Goal: Task Accomplishment & Management: Use online tool/utility

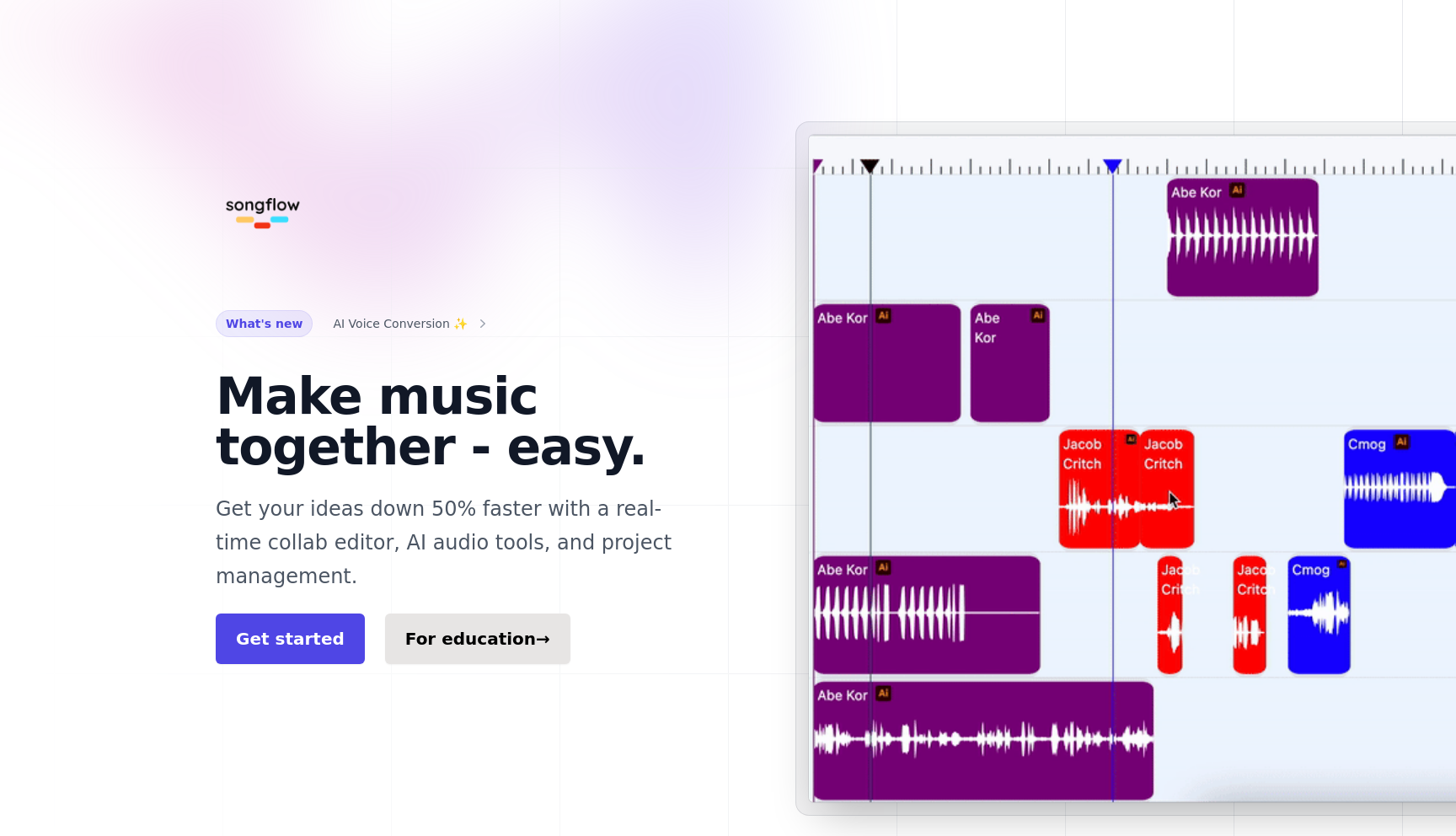
click at [526, 65] on div "What's new AI Voice Conversion ✨ Make music together - easy. Get your ideas dow…" at bounding box center [728, 468] width 1078 height 937
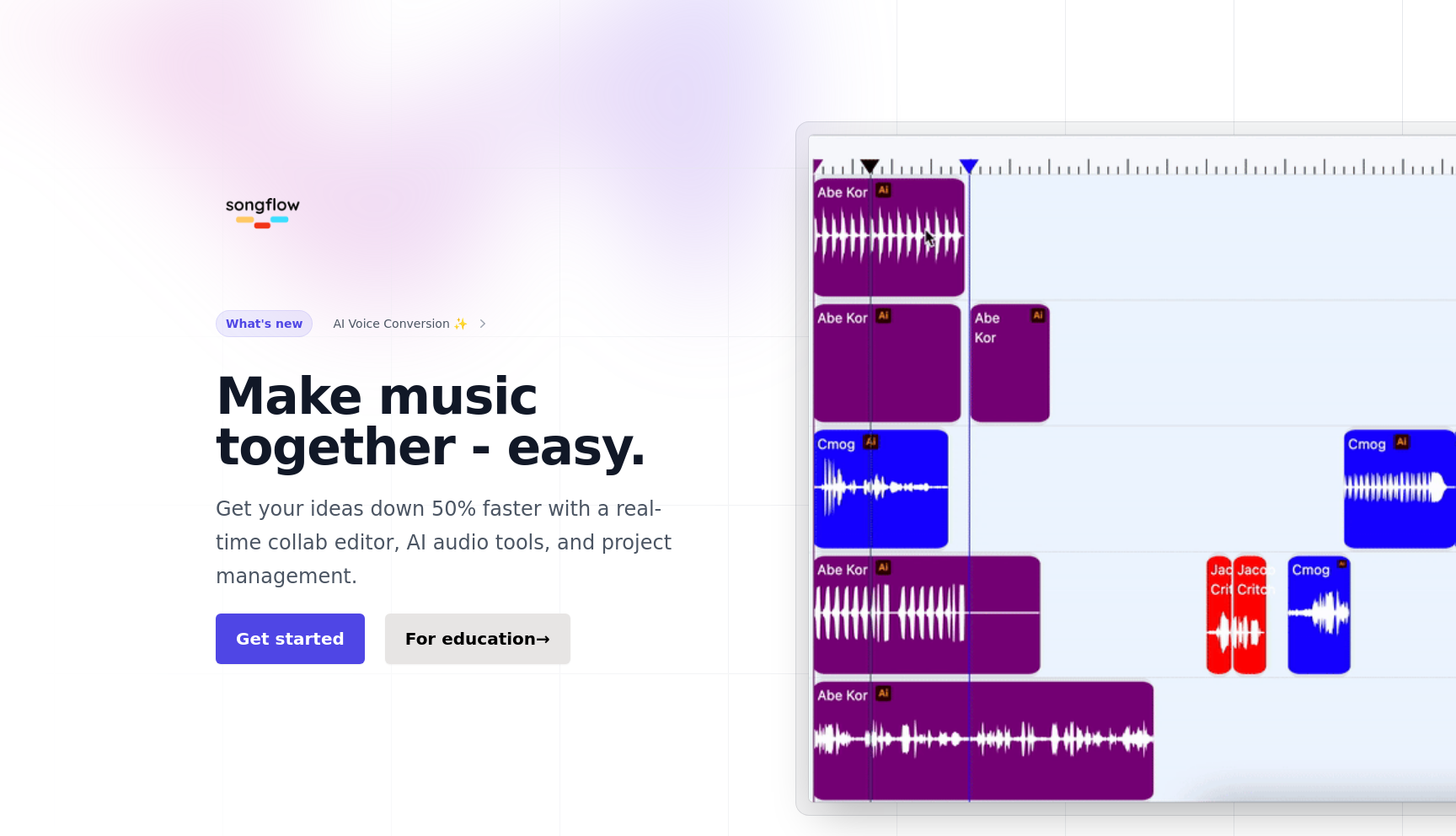
click at [506, 444] on h1 "Make music together - easy." at bounding box center [457, 421] width 485 height 101
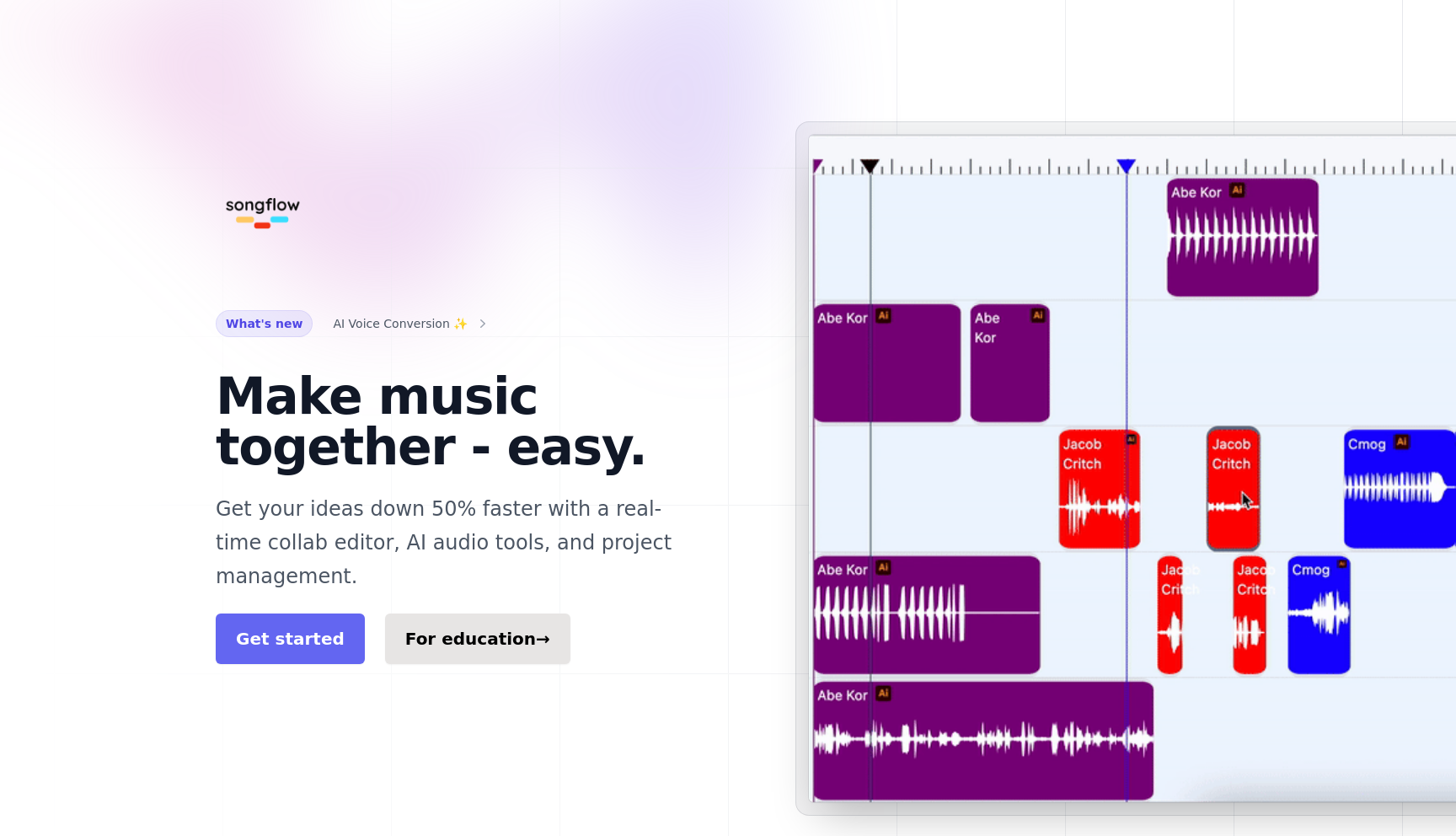
click at [316, 613] on link "Get started" at bounding box center [289, 638] width 149 height 51
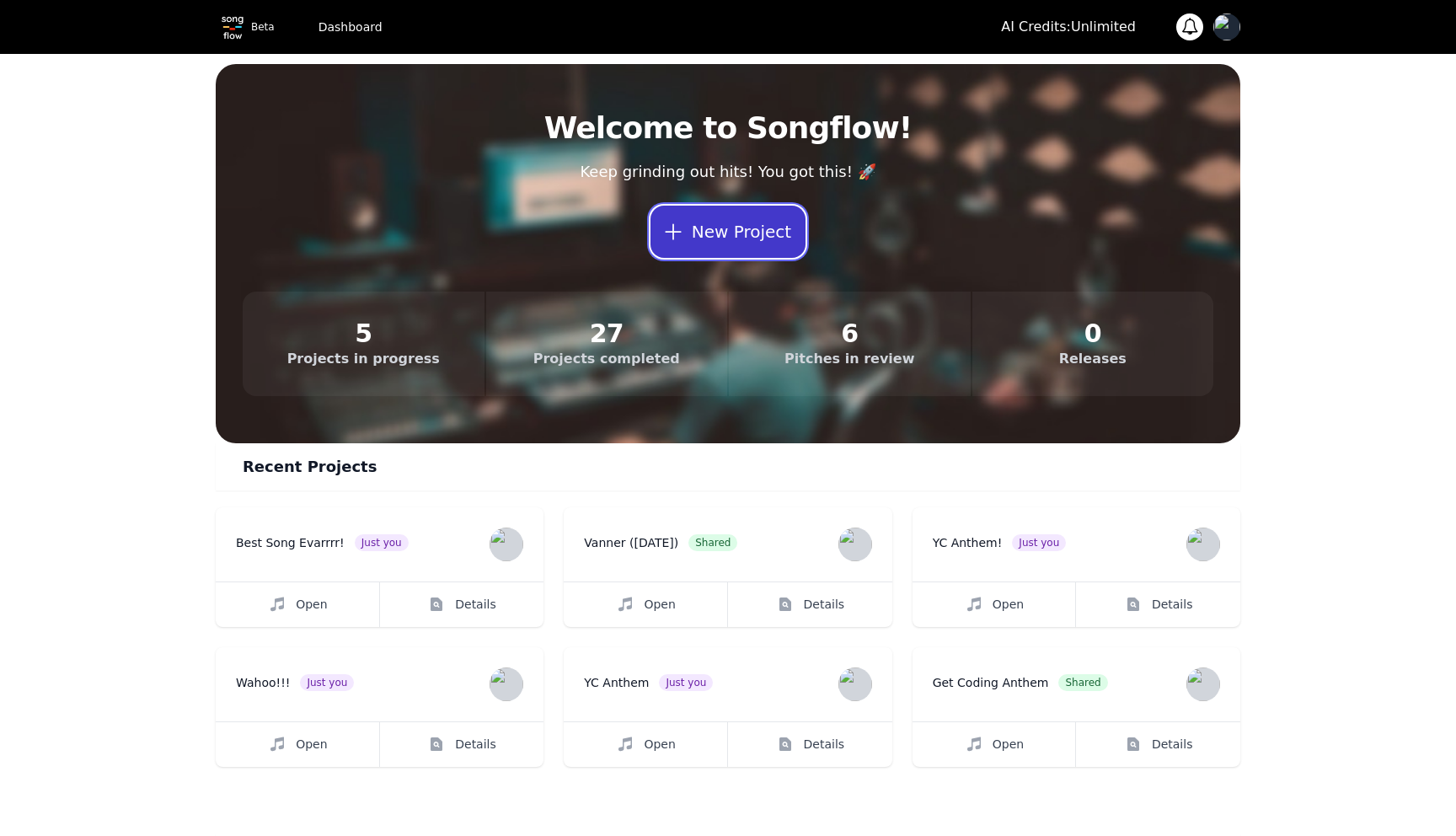
click at [744, 230] on button "New Project" at bounding box center [728, 232] width 155 height 52
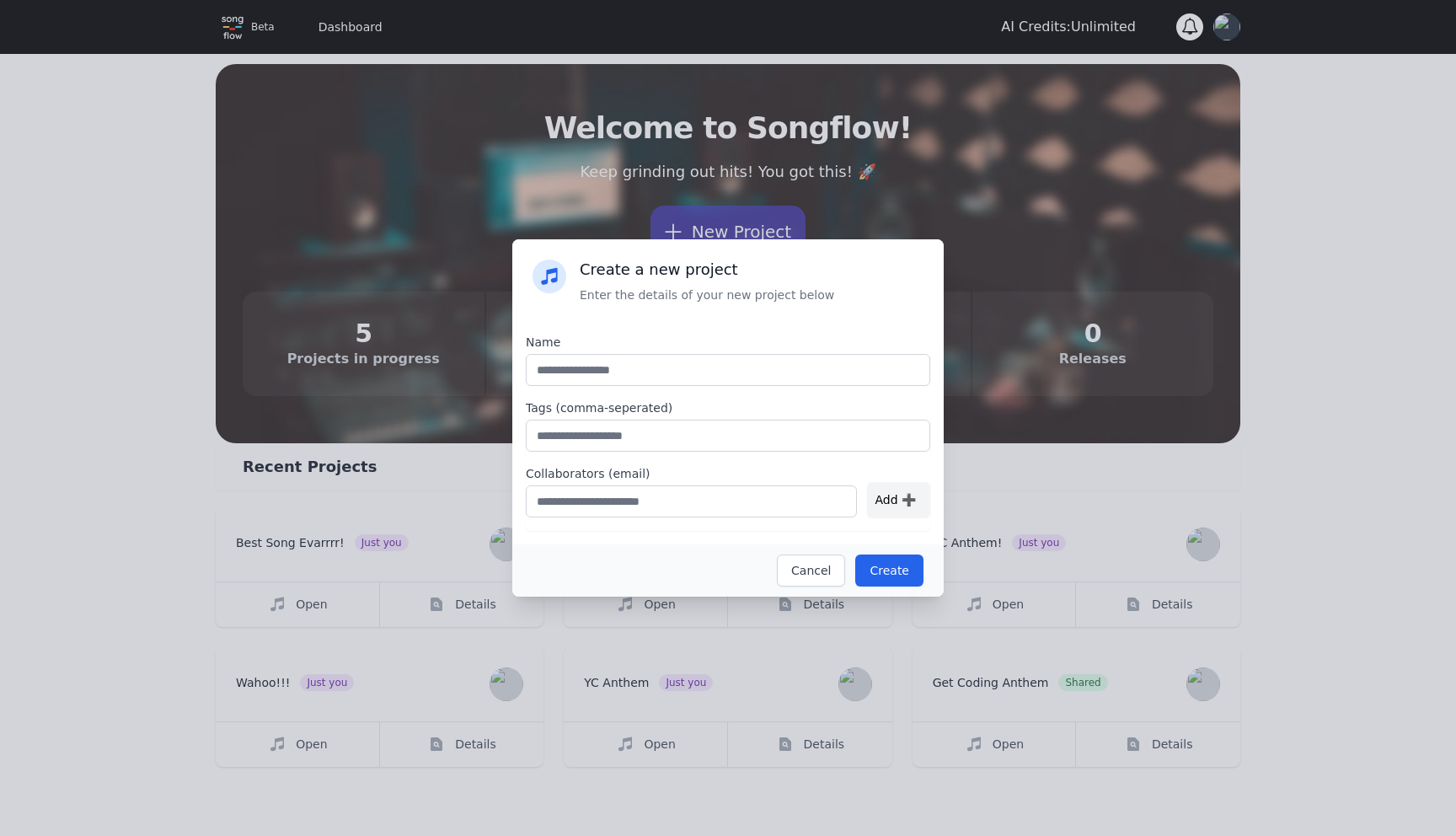
click at [609, 168] on div "Create a new project Enter the details of your new project below Name Tags (com…" at bounding box center [728, 418] width 1456 height 836
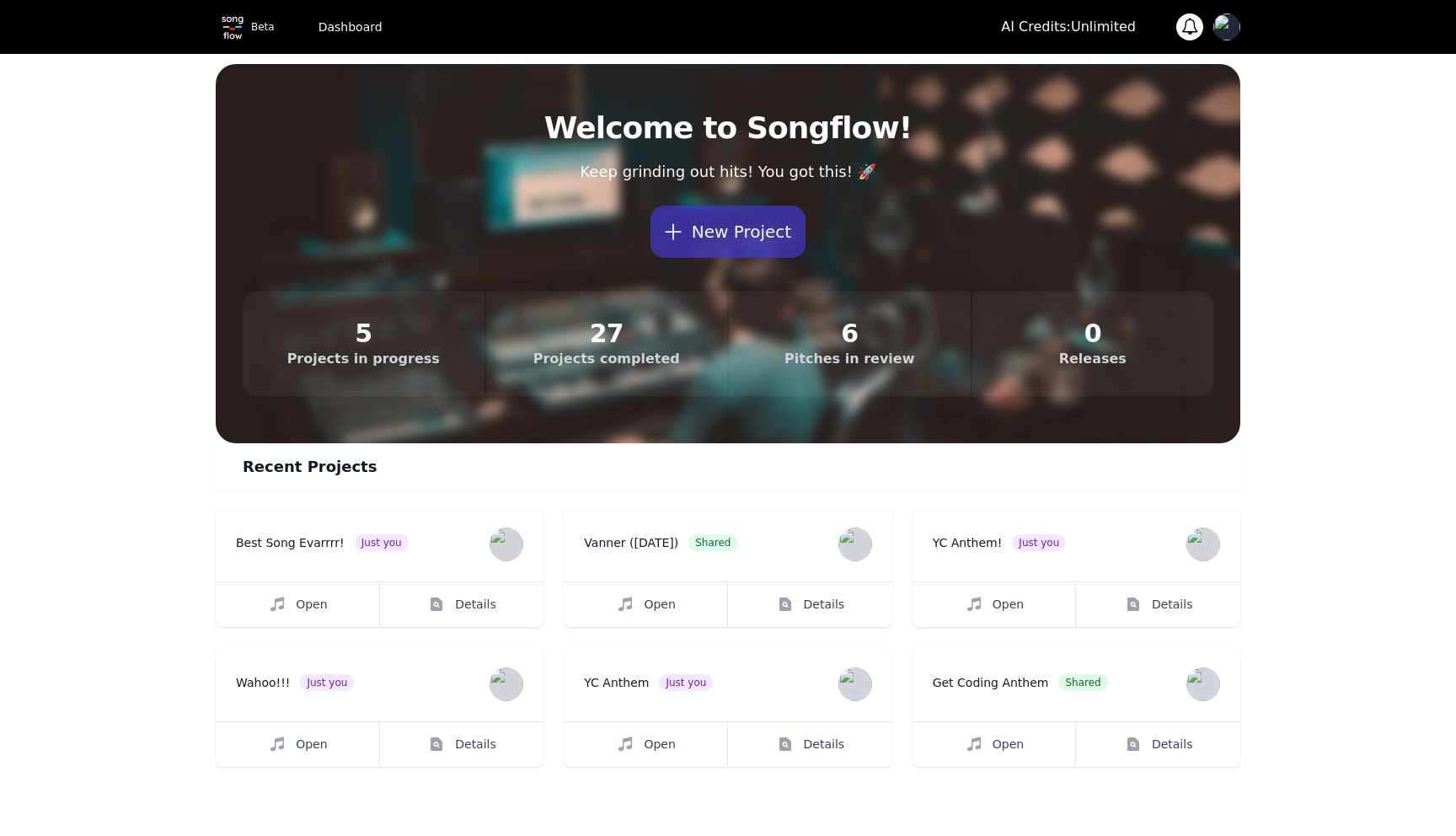
click at [452, 171] on p "Keep grinding out hits! You got this! 🚀" at bounding box center [728, 172] width 971 height 27
